Goal: Navigation & Orientation: Find specific page/section

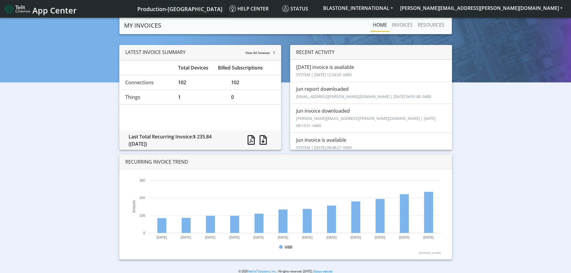
drag, startPoint x: 177, startPoint y: 96, endPoint x: 185, endPoint y: 96, distance: 7.8
click at [185, 96] on div "1" at bounding box center [200, 97] width 53 height 7
click at [229, 124] on div "LATEST INVOICE SUMMARY View All Invoices Total Devices Billed Subscriptions Con…" at bounding box center [200, 97] width 162 height 105
click at [379, 25] on link "Home" at bounding box center [379, 25] width 19 height 12
click at [408, 22] on link "INVOICES" at bounding box center [402, 25] width 26 height 12
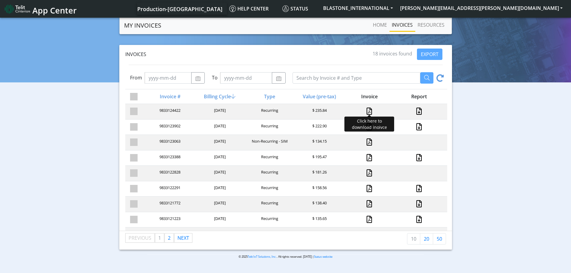
click at [367, 111] on link at bounding box center [369, 111] width 5 height 7
click at [426, 22] on link "RESOURCES" at bounding box center [431, 25] width 32 height 12
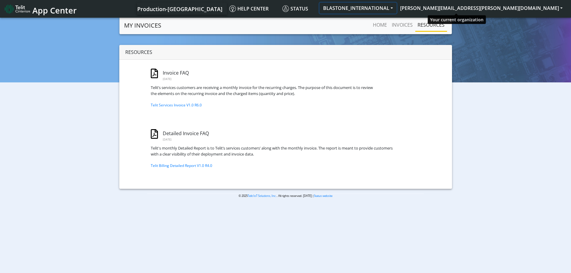
click at [397, 8] on button "BLASTONE_INTERNATIONAL" at bounding box center [357, 8] width 77 height 11
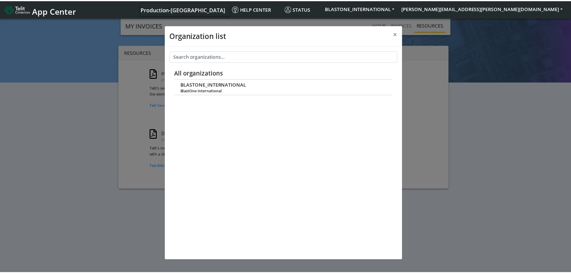
scroll to position [2, 0]
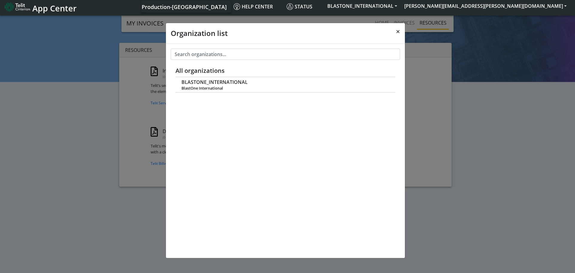
drag, startPoint x: 396, startPoint y: 31, endPoint x: 398, endPoint y: 16, distance: 15.5
click at [396, 28] on button "×" at bounding box center [398, 31] width 14 height 17
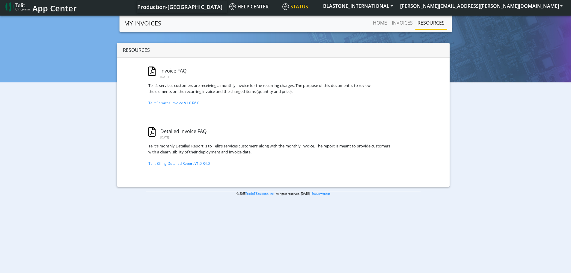
click at [308, 6] on span "Status" at bounding box center [295, 6] width 26 height 7
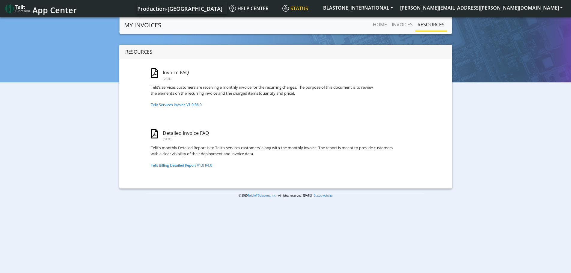
scroll to position [0, 0]
click at [383, 26] on link "Home" at bounding box center [379, 25] width 19 height 12
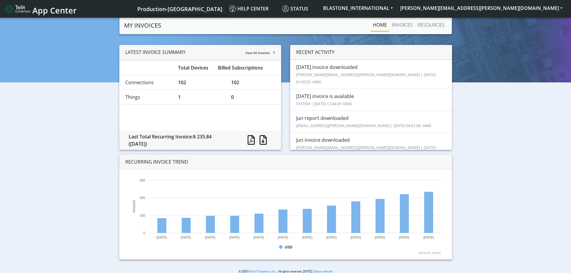
click at [222, 9] on span "Production-[GEOGRAPHIC_DATA]" at bounding box center [179, 8] width 85 height 7
click at [23, 7] on img at bounding box center [17, 9] width 25 height 10
